Goal: Understand process/instructions

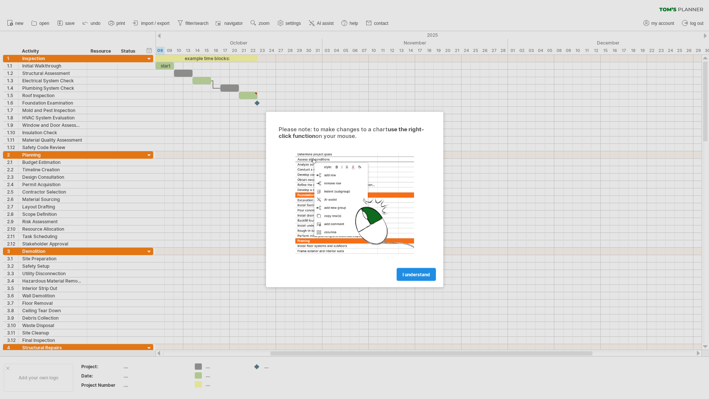
click at [419, 274] on span "I understand" at bounding box center [416, 275] width 27 height 6
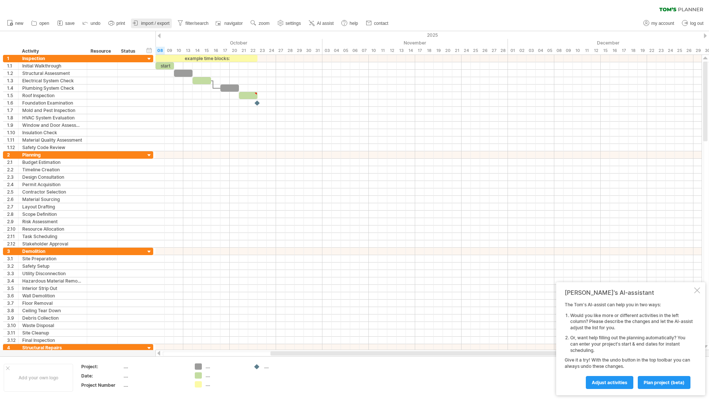
click at [157, 24] on span "import / export" at bounding box center [155, 23] width 29 height 5
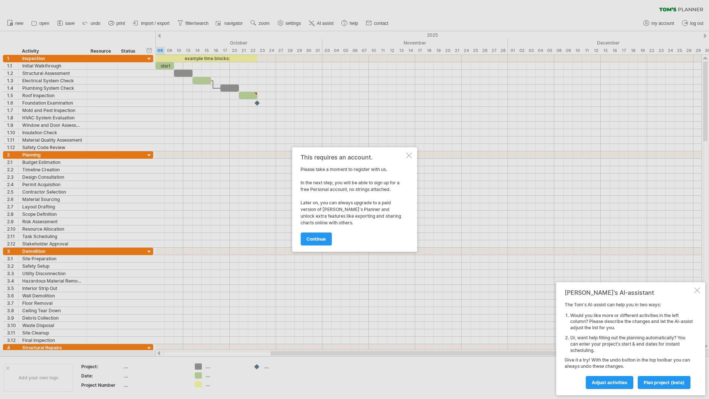
click at [408, 154] on div at bounding box center [409, 156] width 6 height 6
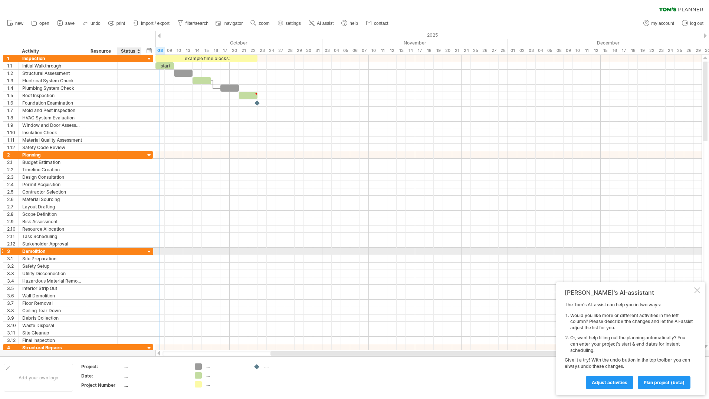
click at [147, 252] on div at bounding box center [149, 252] width 7 height 7
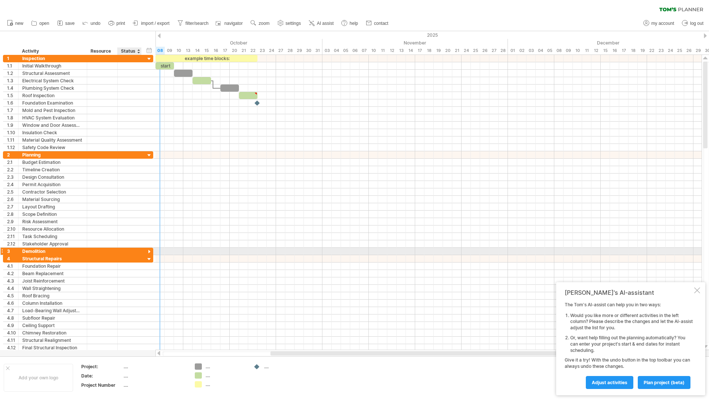
click at [147, 252] on div at bounding box center [149, 252] width 7 height 7
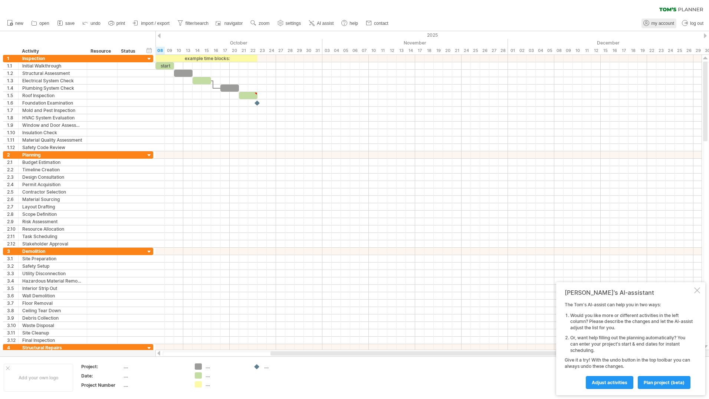
click at [665, 22] on span "my account" at bounding box center [663, 23] width 23 height 5
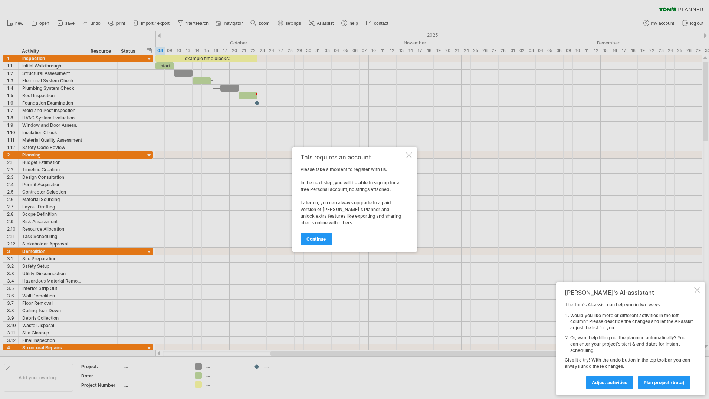
click at [409, 154] on div at bounding box center [409, 156] width 6 height 6
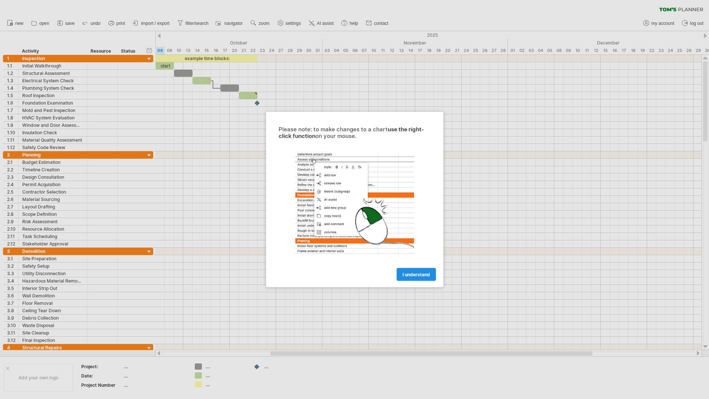
click at [417, 273] on span "I understand" at bounding box center [416, 275] width 27 height 6
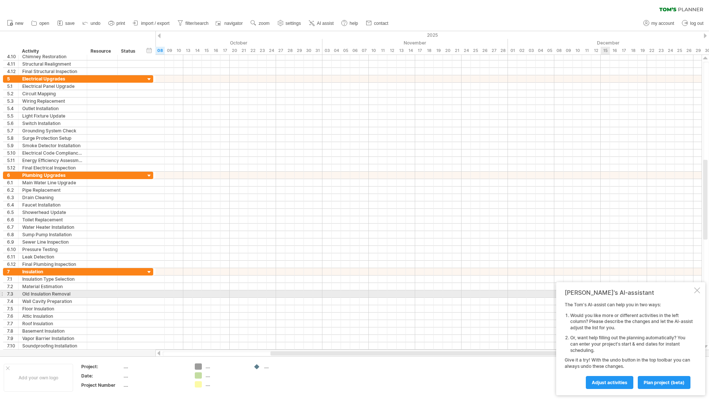
click at [697, 292] on div at bounding box center [697, 291] width 6 height 6
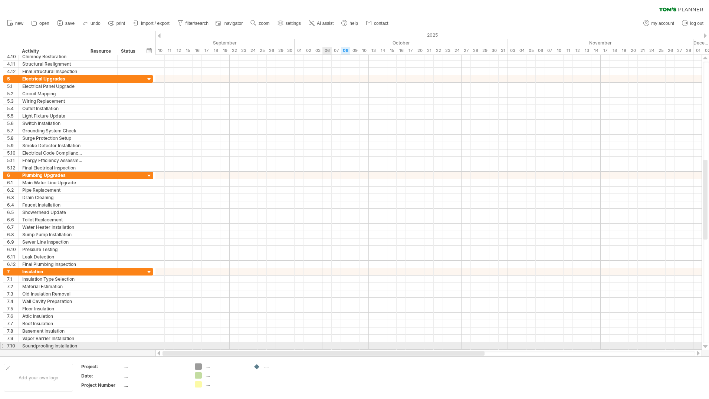
drag, startPoint x: 518, startPoint y: 354, endPoint x: 321, endPoint y: 349, distance: 197.8
click at [321, 349] on div "Trying to reach [DOMAIN_NAME] Connected again... 0% clear filter new 1" at bounding box center [354, 199] width 709 height 399
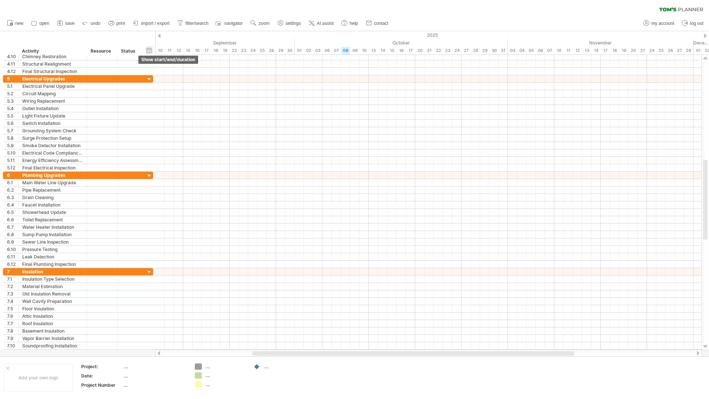
click at [150, 50] on div "hide start/end/duration show start/end/duration" at bounding box center [149, 50] width 7 height 8
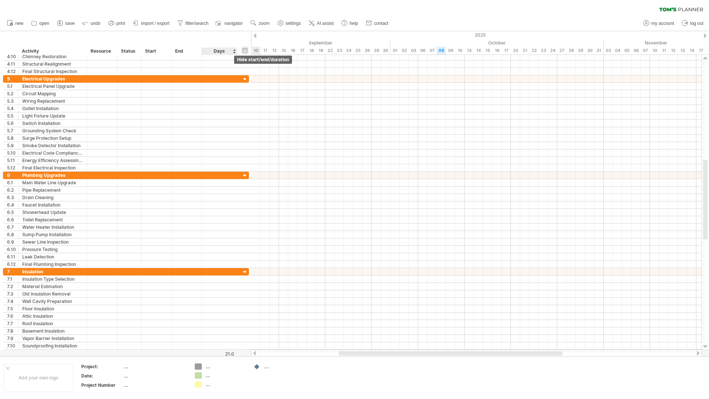
click at [244, 50] on div "hide start/end/duration show start/end/duration" at bounding box center [245, 50] width 7 height 8
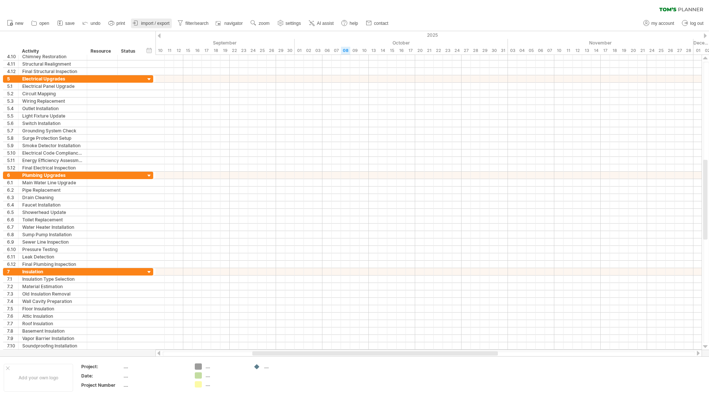
click at [161, 25] on span "import / export" at bounding box center [155, 23] width 29 height 5
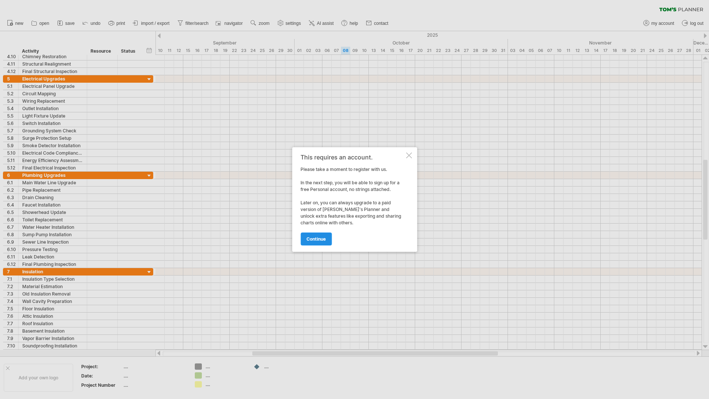
click at [319, 240] on span "continue" at bounding box center [316, 239] width 19 height 6
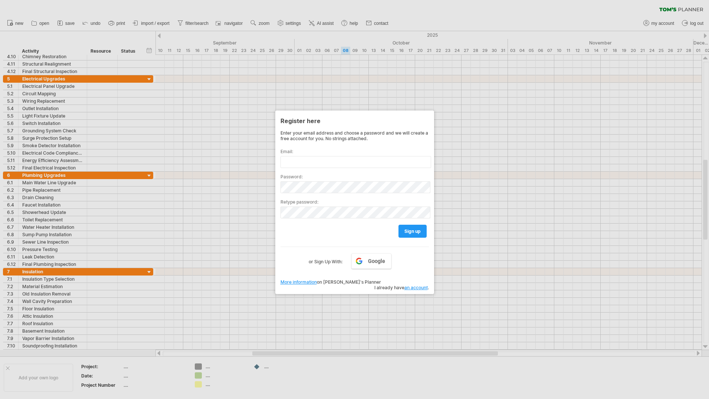
click at [471, 16] on div at bounding box center [354, 199] width 709 height 399
